Goal: Information Seeking & Learning: Learn about a topic

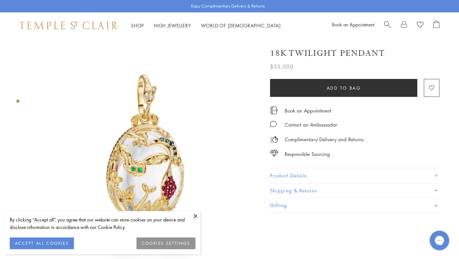
scroll to position [13, 0]
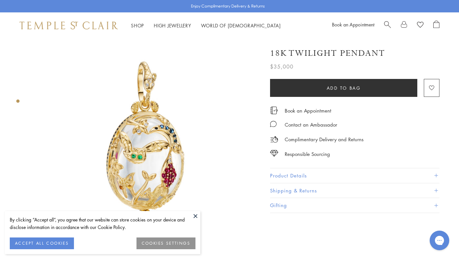
click at [194, 214] on button at bounding box center [196, 216] width 10 height 10
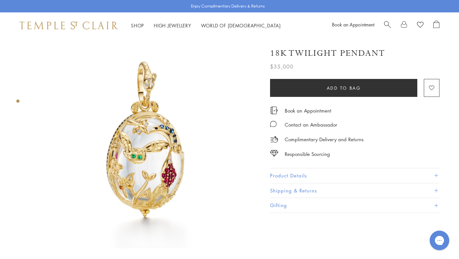
click at [284, 173] on button "Product Details" at bounding box center [354, 175] width 169 height 15
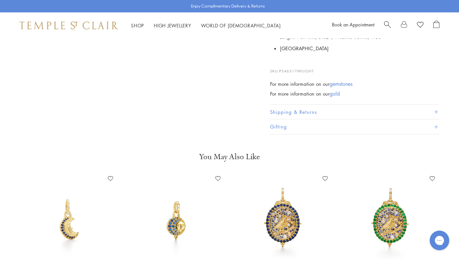
scroll to position [304, 0]
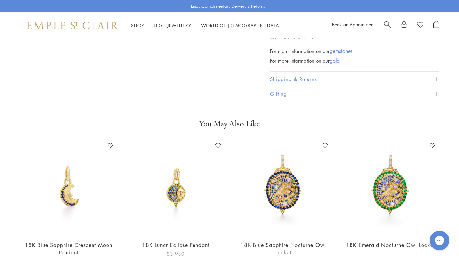
click at [175, 199] on img at bounding box center [176, 187] width 94 height 94
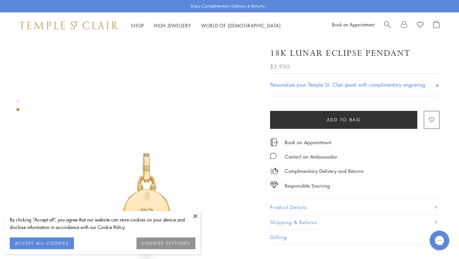
scroll to position [208, 0]
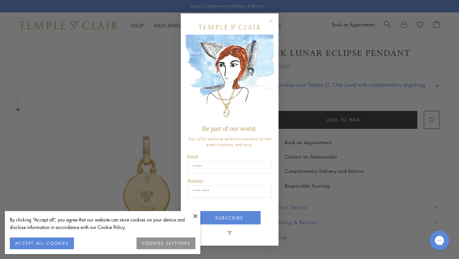
click at [270, 20] on circle "Close dialog" at bounding box center [271, 21] width 8 height 8
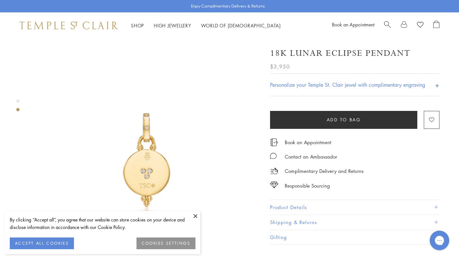
scroll to position [233, 0]
click at [52, 244] on button "ACCEPT ALL COOKIES" at bounding box center [42, 243] width 64 height 12
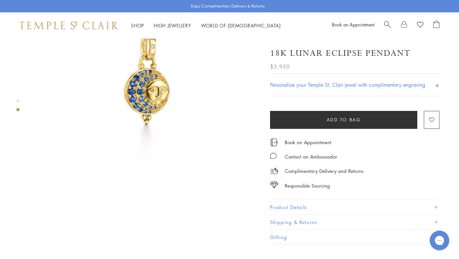
scroll to position [24, 0]
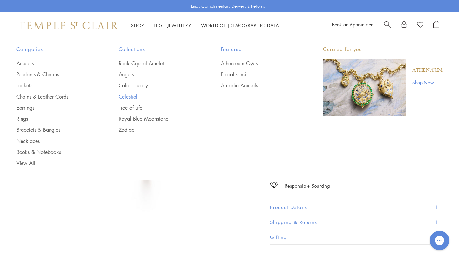
click at [129, 96] on link "Celestial" at bounding box center [157, 96] width 76 height 7
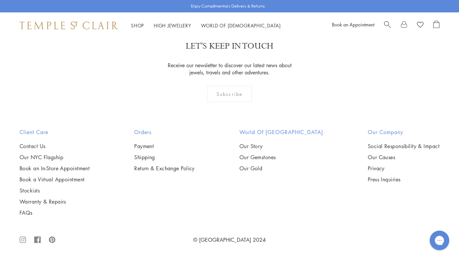
scroll to position [3056, 0]
click at [0, 0] on img at bounding box center [0, 0] width 0 height 0
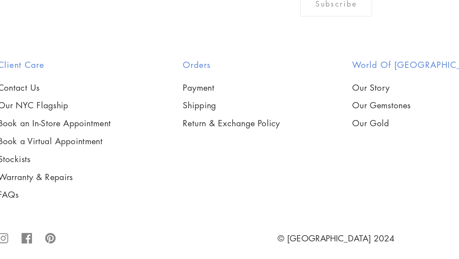
scroll to position [2762, 0]
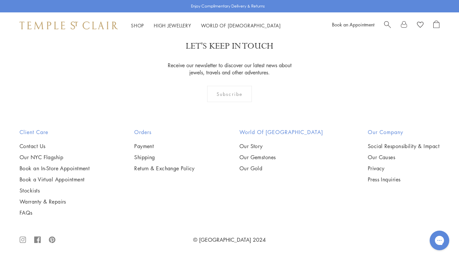
click at [0, 0] on img at bounding box center [0, 0] width 0 height 0
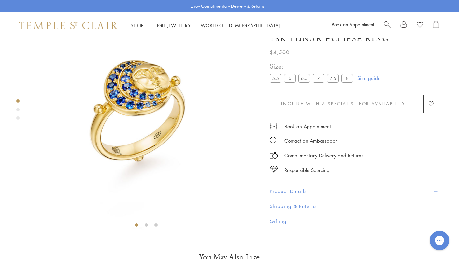
scroll to position [36, 0]
click at [17, 109] on div "Product gallery navigation" at bounding box center [17, 109] width 3 height 3
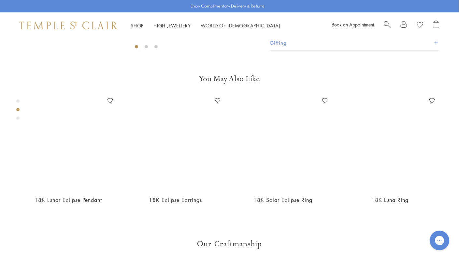
scroll to position [240, 0]
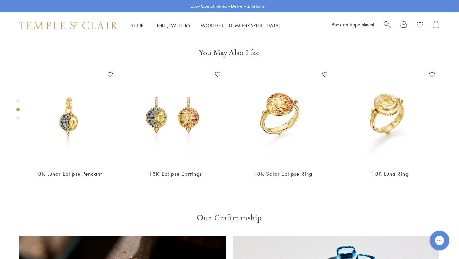
click at [19, 118] on div "Product gallery navigation" at bounding box center [17, 117] width 3 height 3
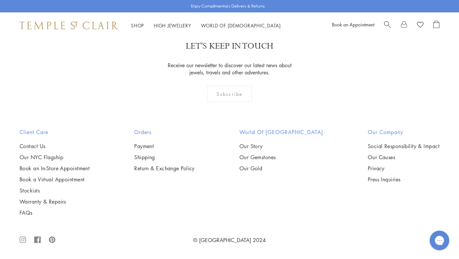
scroll to position [832, 0]
